Goal: Find specific page/section: Find specific page/section

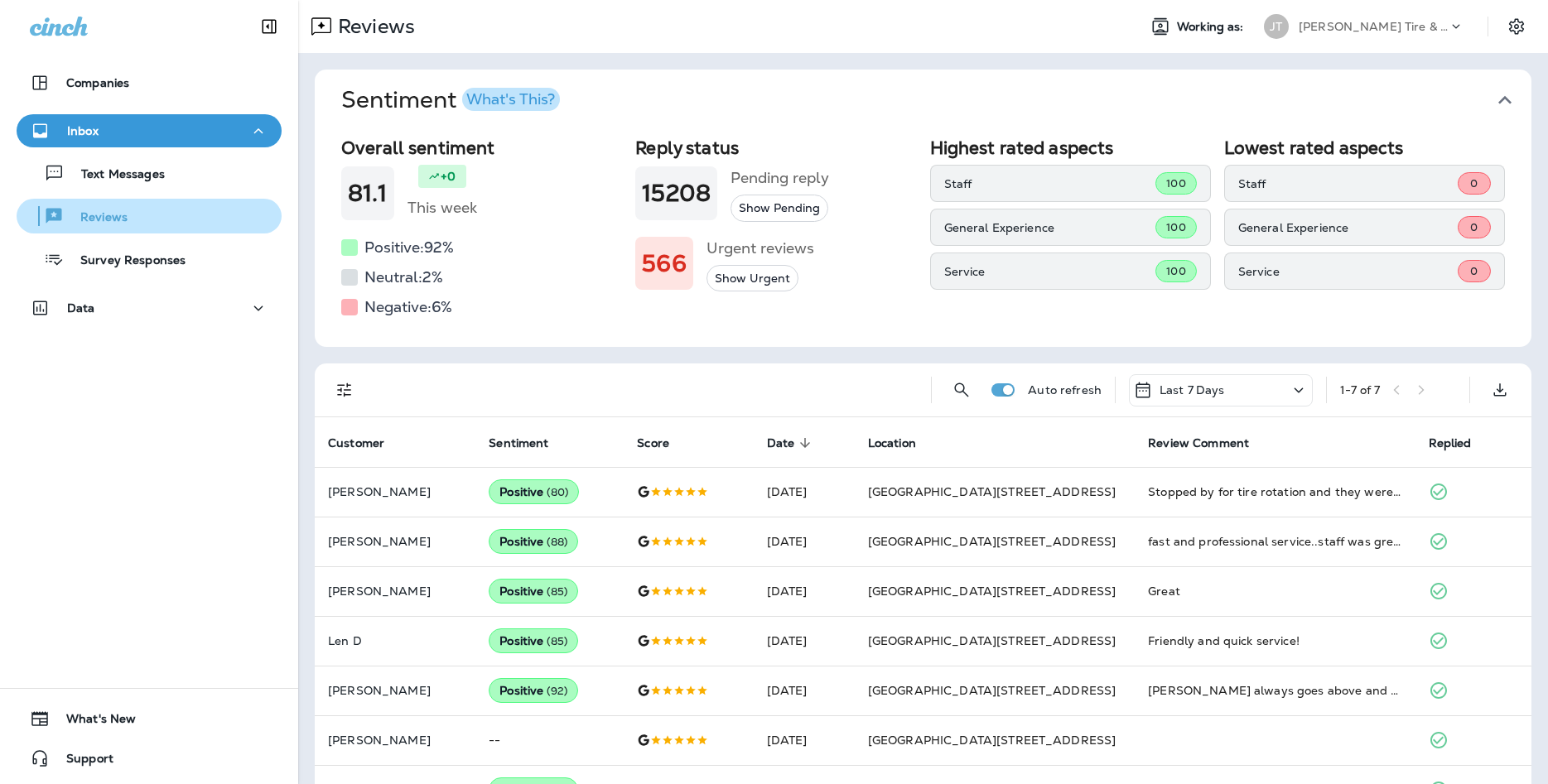
scroll to position [47, 0]
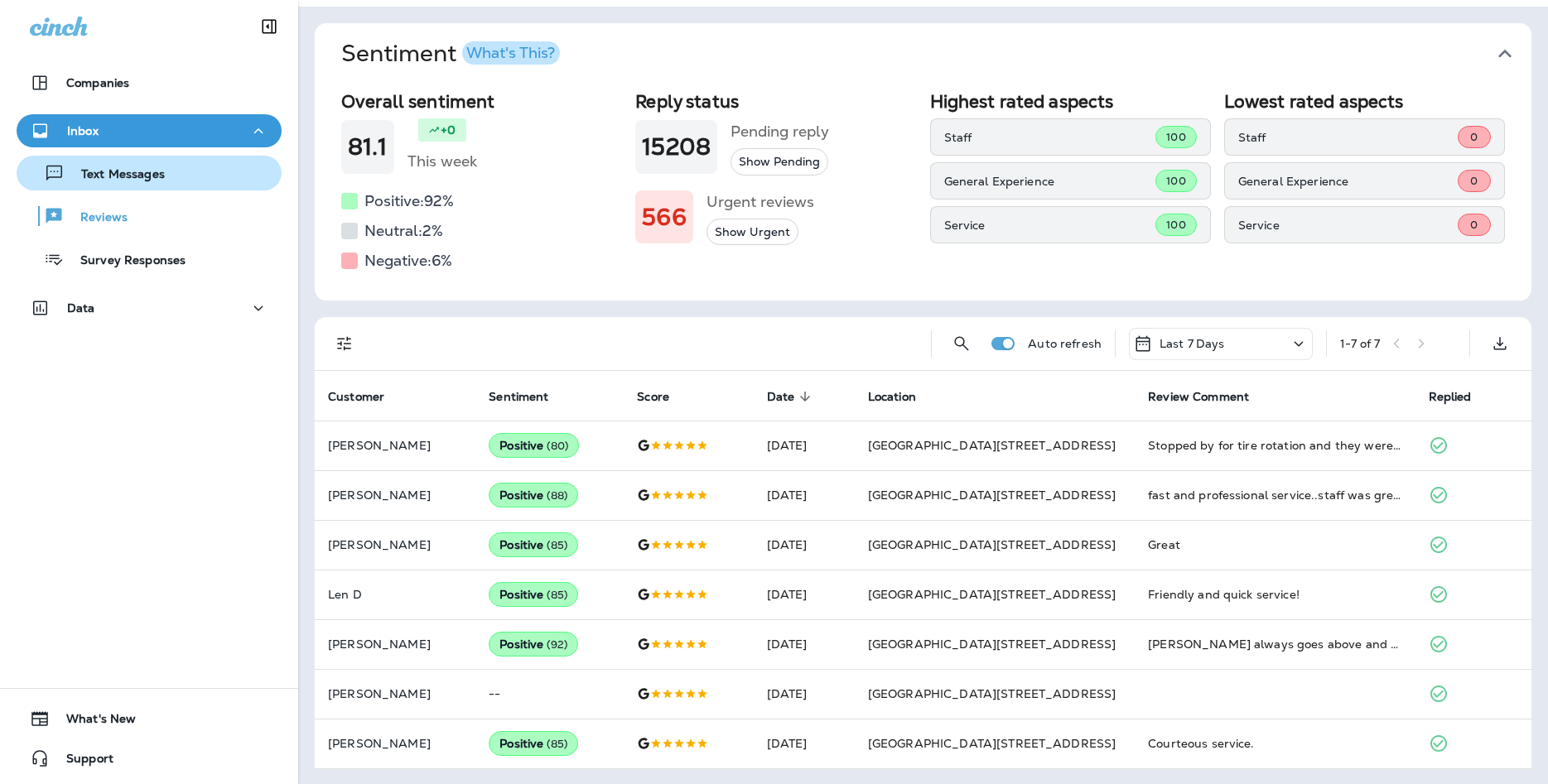
click at [162, 188] on button "Text Messages" at bounding box center [149, 172] width 265 height 34
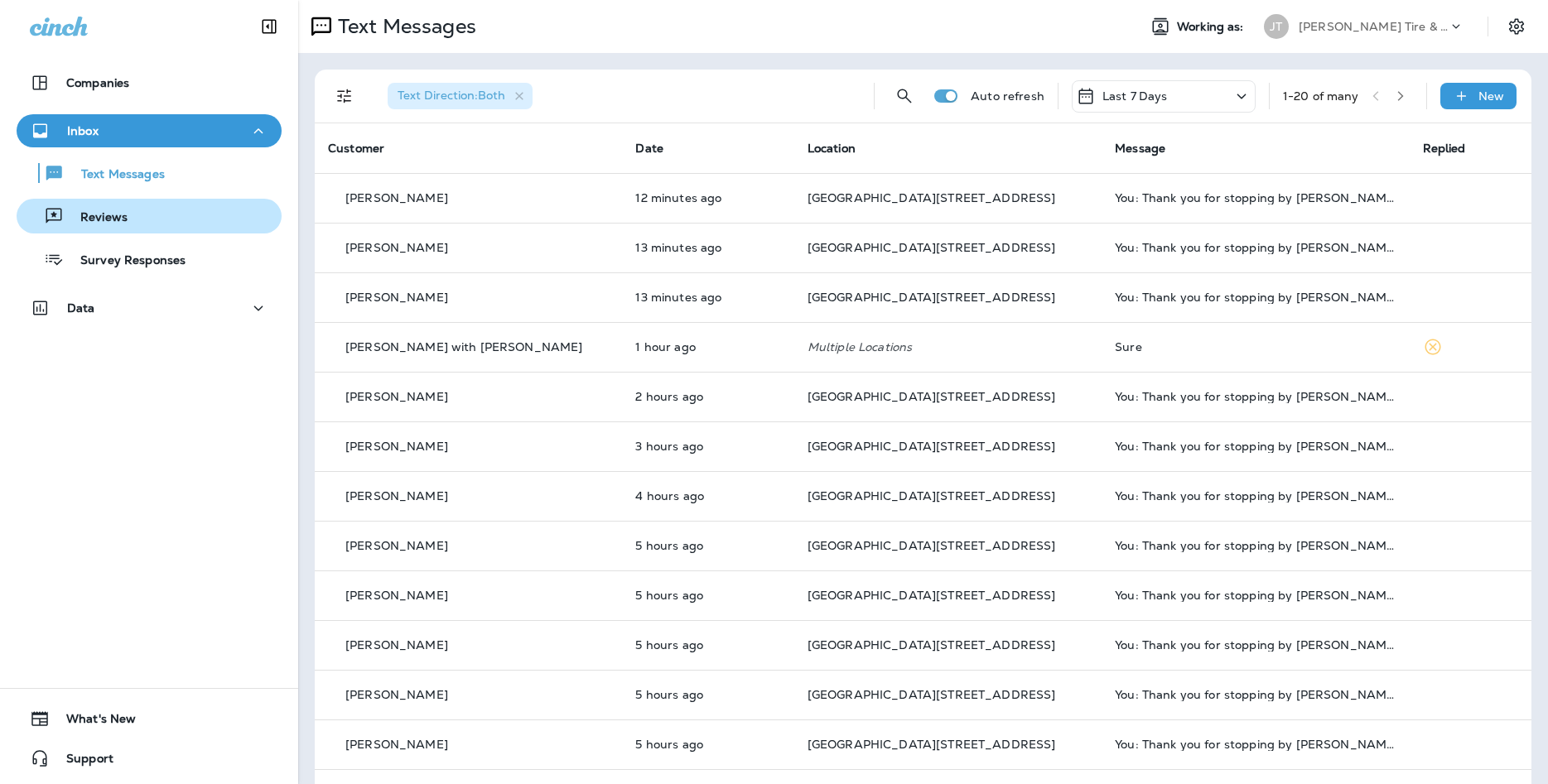
click at [158, 215] on div "Reviews" at bounding box center [149, 216] width 252 height 25
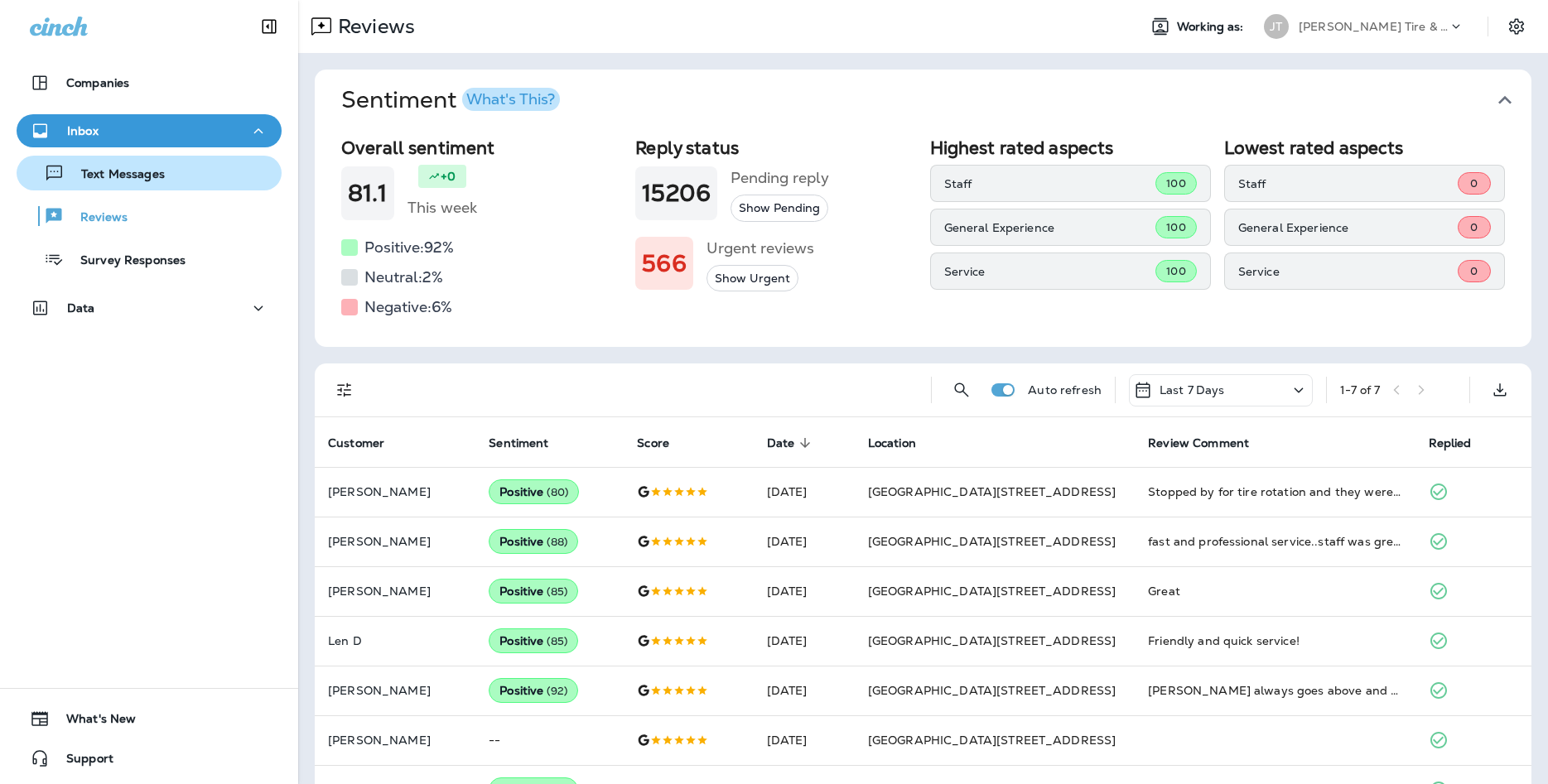
click at [219, 180] on div "Text Messages" at bounding box center [149, 173] width 252 height 25
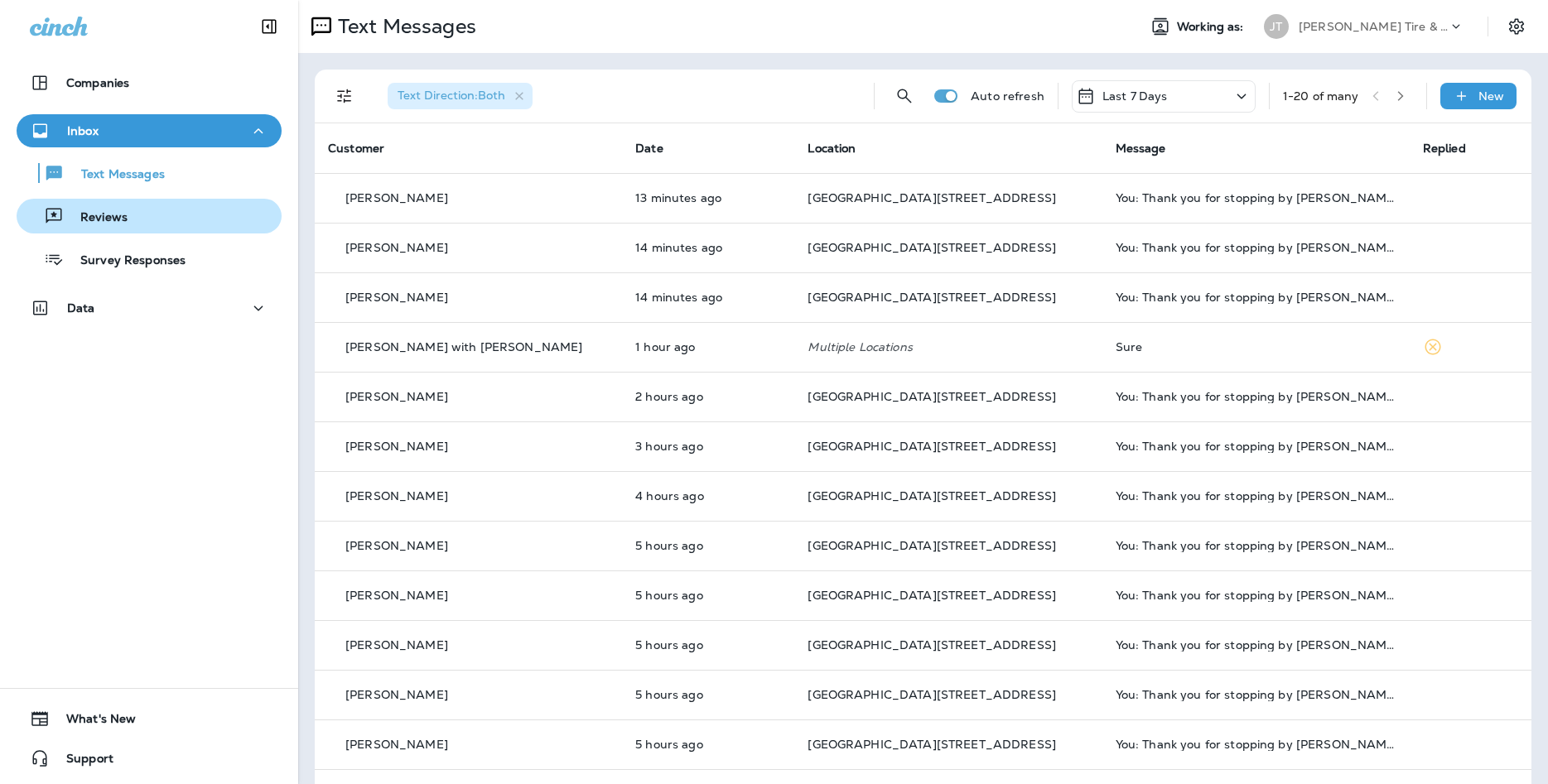
click at [212, 225] on div "Reviews" at bounding box center [149, 216] width 252 height 25
